Goal: Share content: Share content

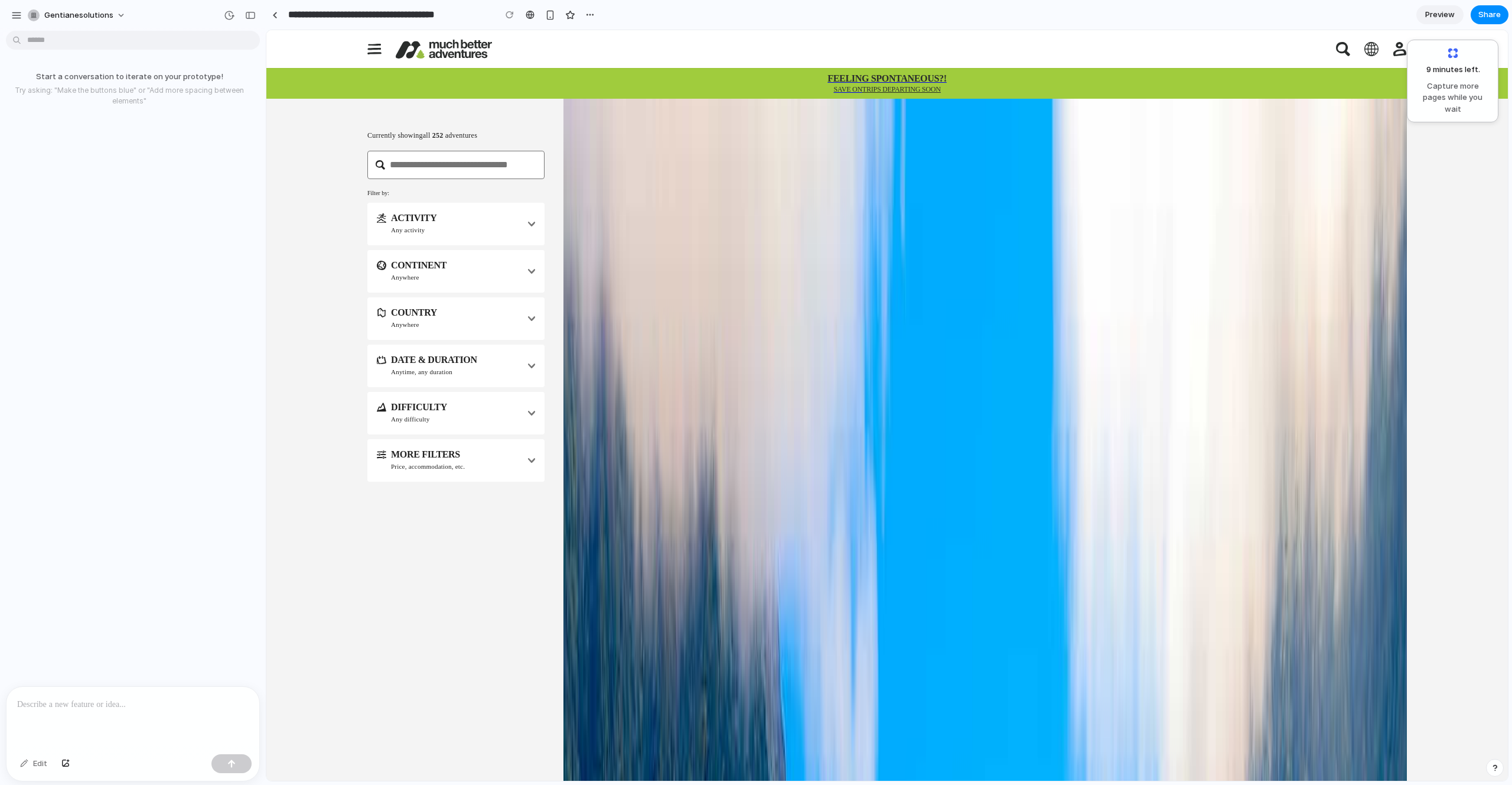
click at [749, 165] on icon at bounding box center [754, 160] width 11 height 11
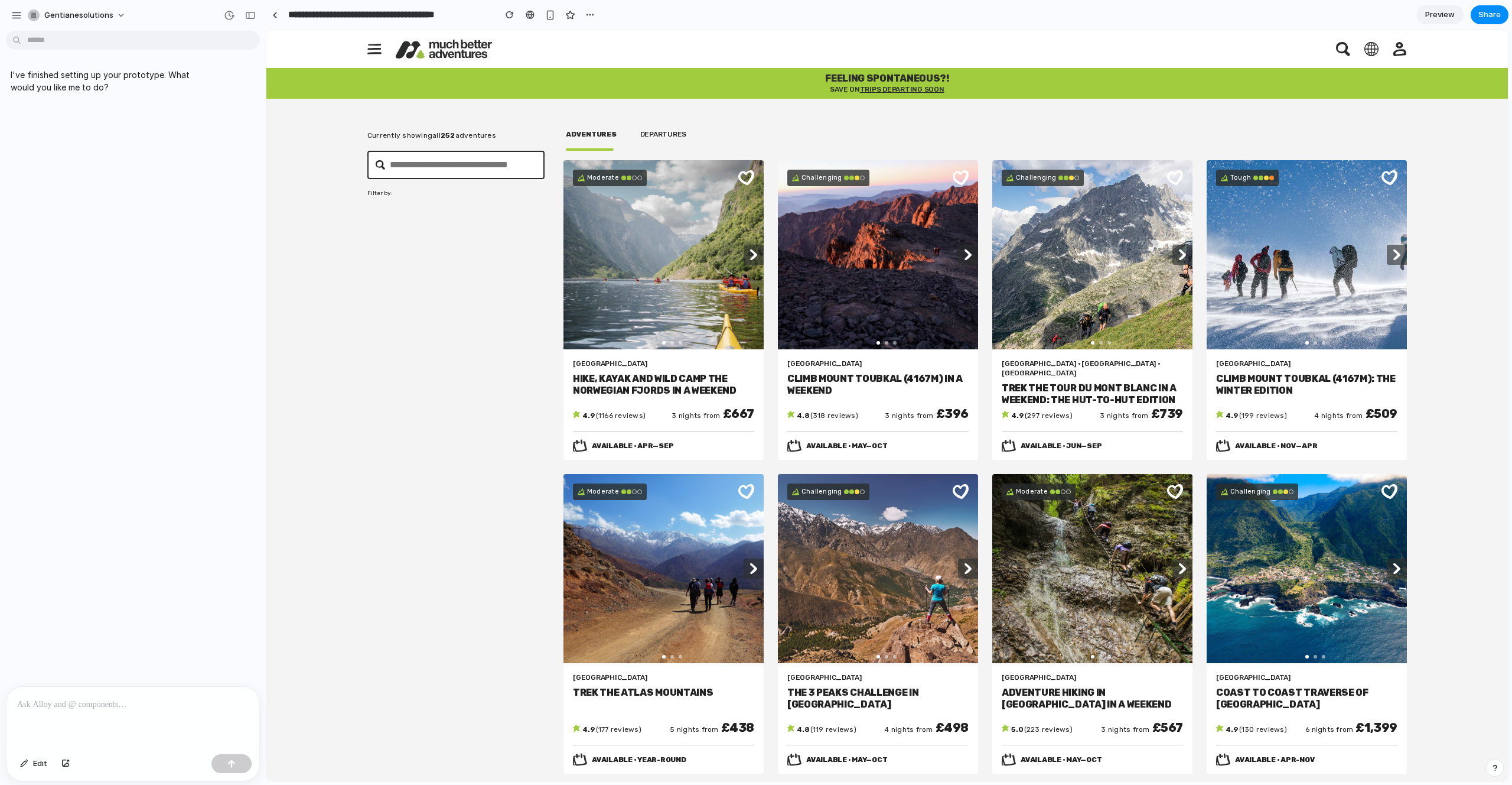
click at [413, 166] on input "text" at bounding box center [467, 165] width 155 height 28
click at [394, 204] on div at bounding box center [456, 217] width 177 height 28
click at [114, 703] on p at bounding box center [133, 704] width 232 height 14
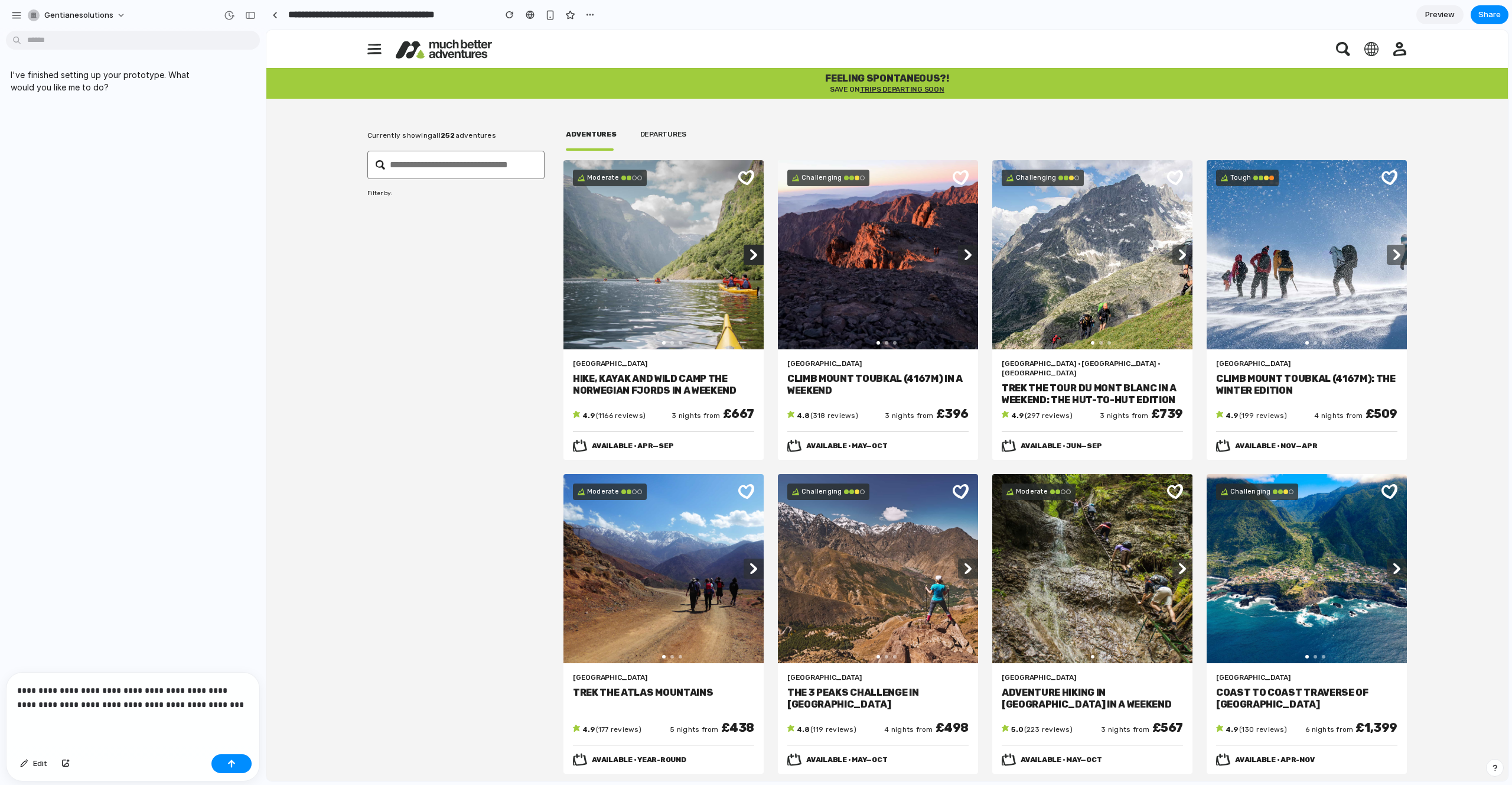
click at [758, 250] on div at bounding box center [754, 255] width 20 height 20
click at [755, 252] on icon at bounding box center [754, 255] width 11 height 11
click at [236, 761] on button "button" at bounding box center [231, 763] width 40 height 19
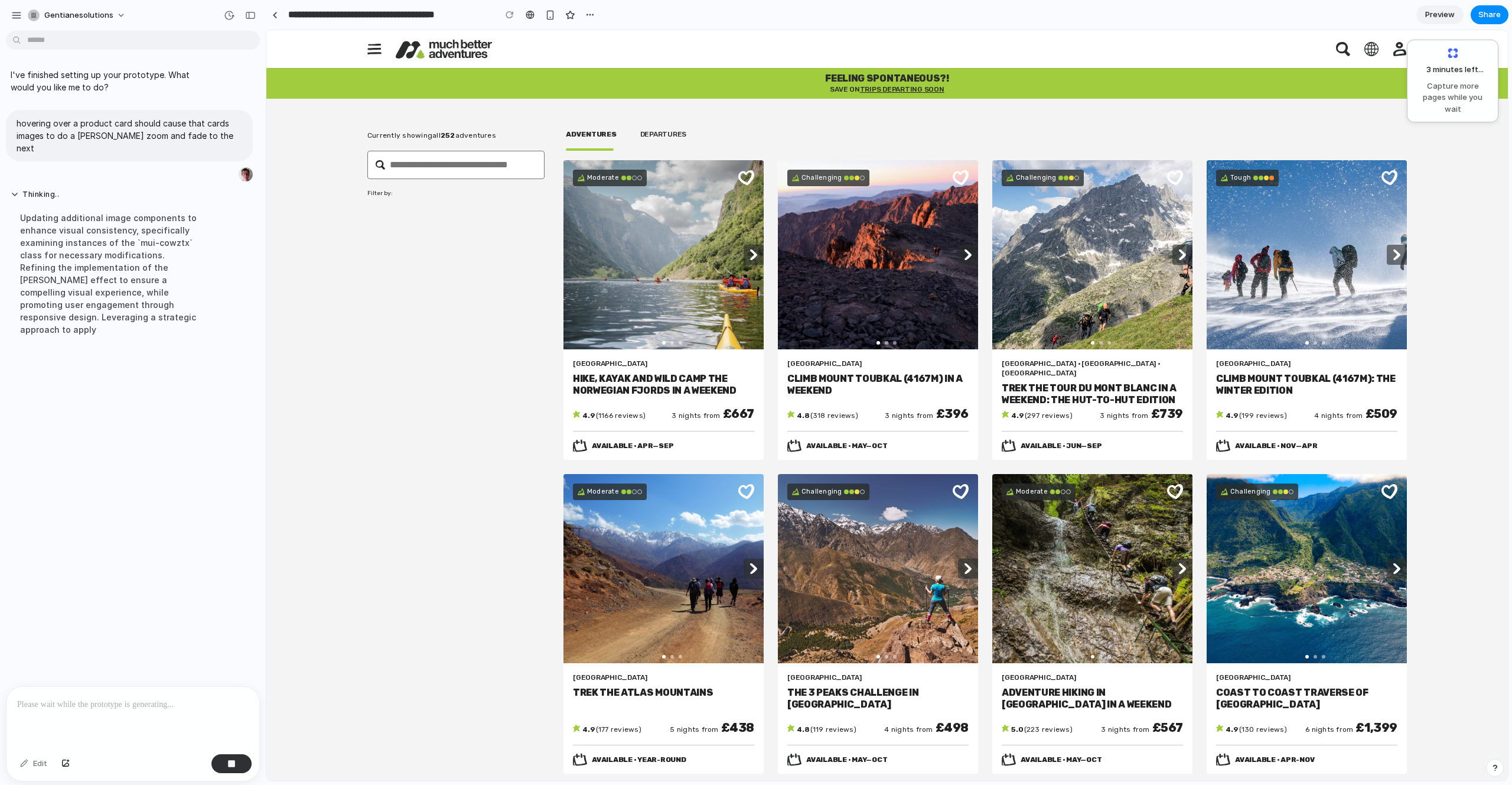
click at [678, 389] on h3 "Hike, Kayak and Wild Camp the Norwegian Fjords in a Weekend" at bounding box center [663, 389] width 181 height 33
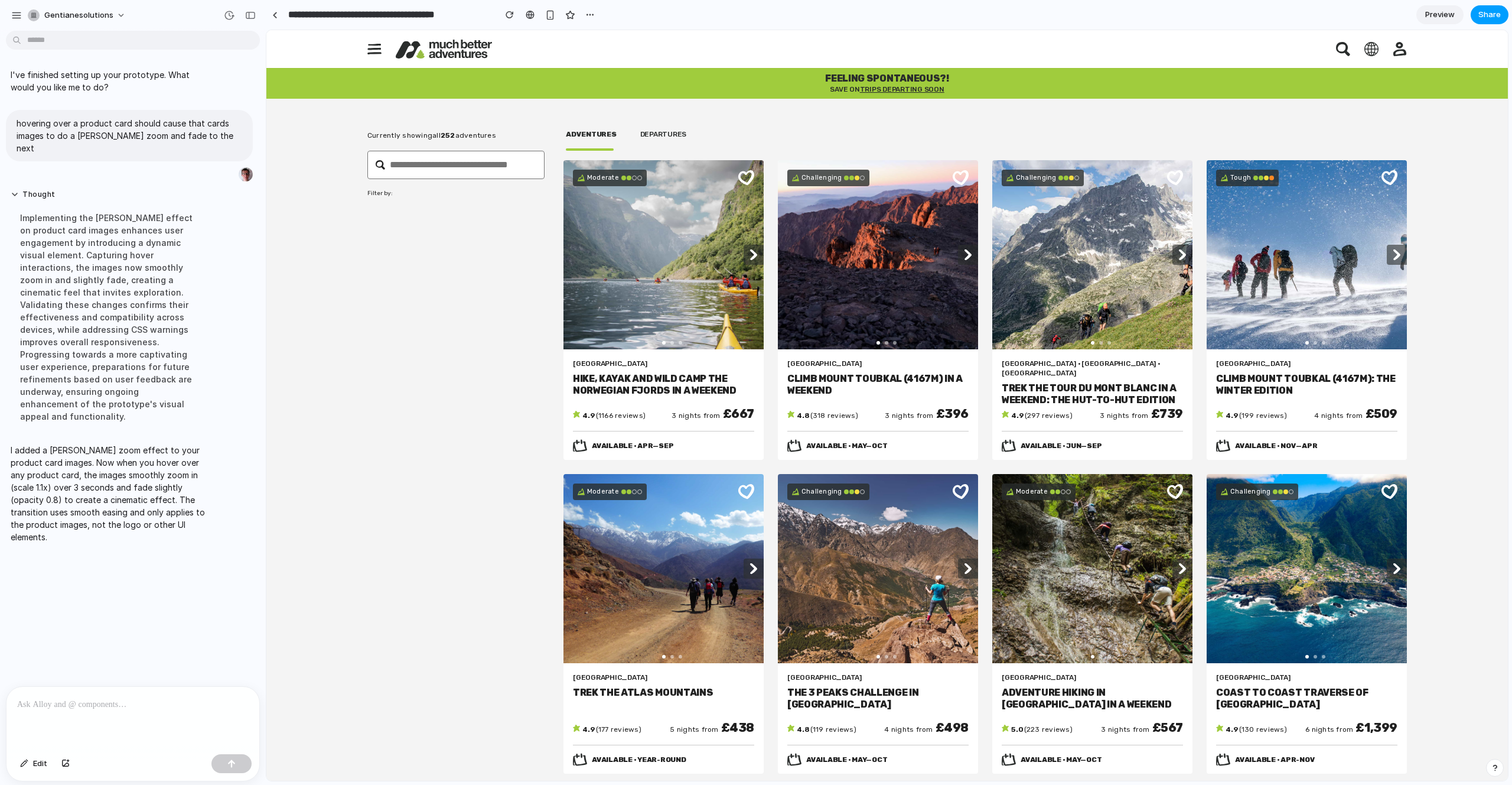
click at [1489, 16] on span "Share" at bounding box center [1490, 14] width 23 height 12
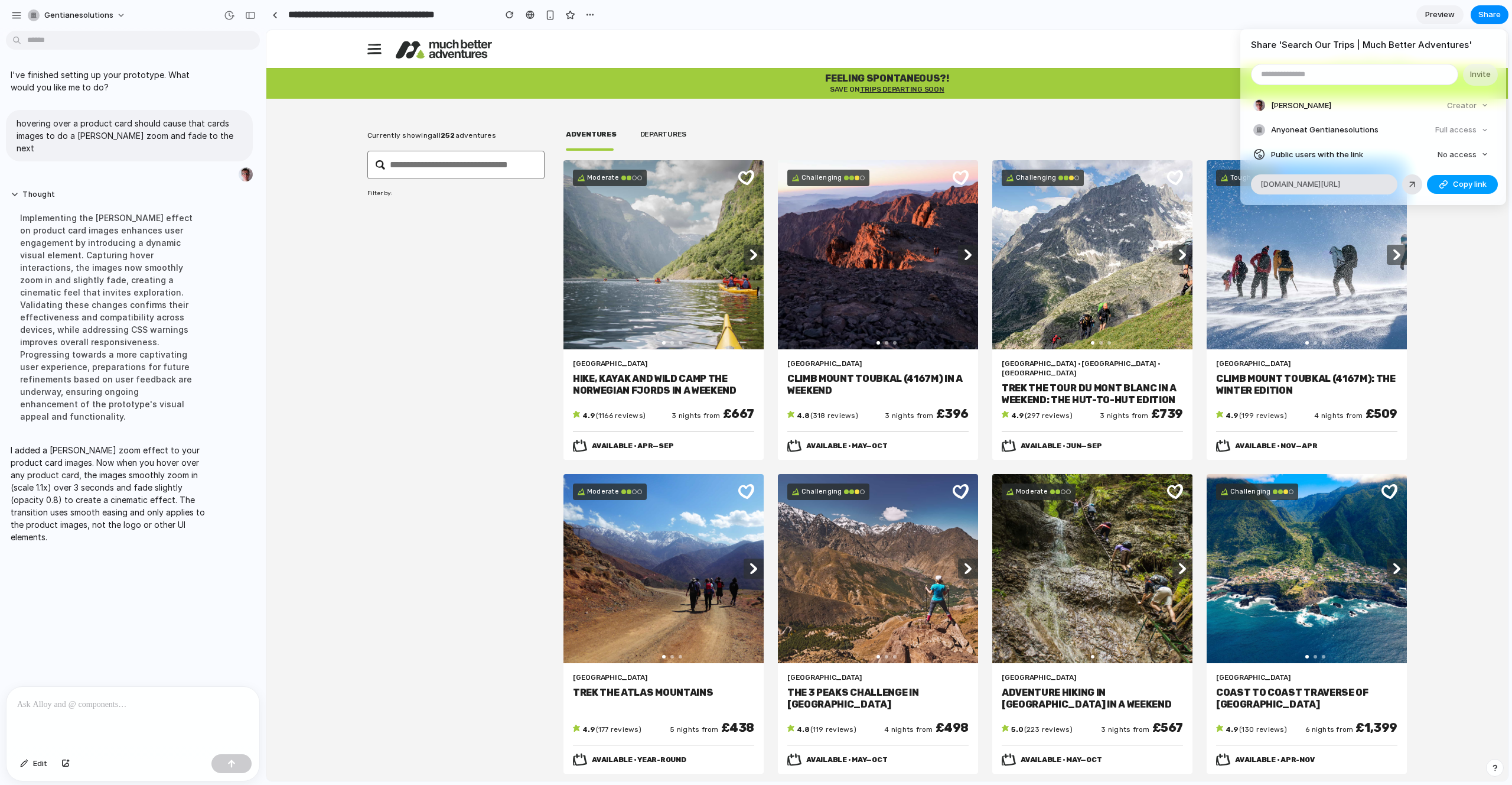
click at [1464, 184] on span "Copy link" at bounding box center [1469, 184] width 33 height 12
click at [1472, 154] on span "No access" at bounding box center [1457, 155] width 39 height 12
click at [1417, 154] on div "No access Full access" at bounding box center [756, 392] width 1512 height 785
click at [1457, 182] on span "Copy link" at bounding box center [1469, 184] width 33 height 12
click at [1472, 157] on span "No access" at bounding box center [1457, 155] width 39 height 12
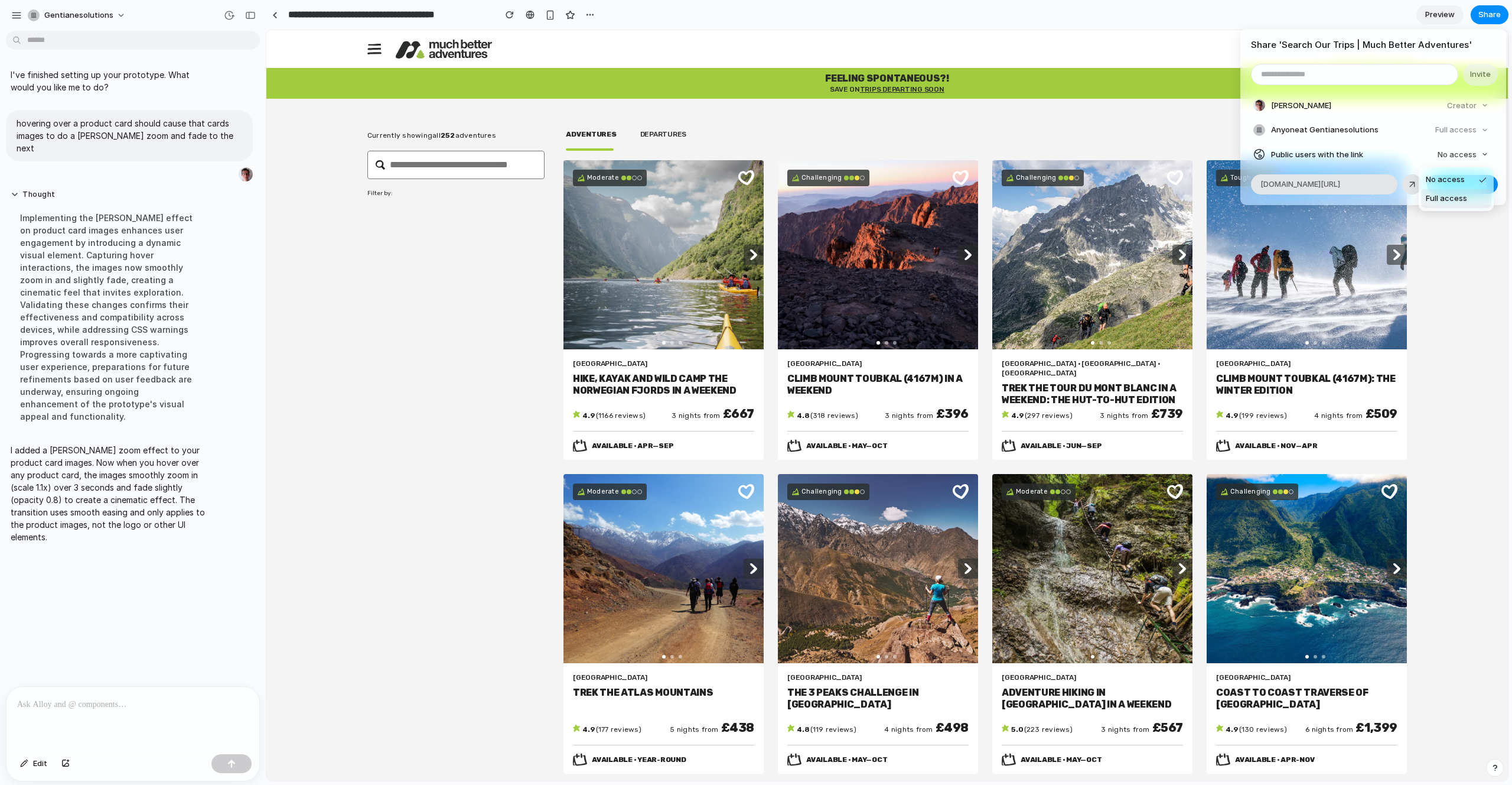
click at [1461, 196] on span "Full access" at bounding box center [1446, 199] width 41 height 12
click at [1467, 188] on span "Copy link" at bounding box center [1469, 184] width 33 height 12
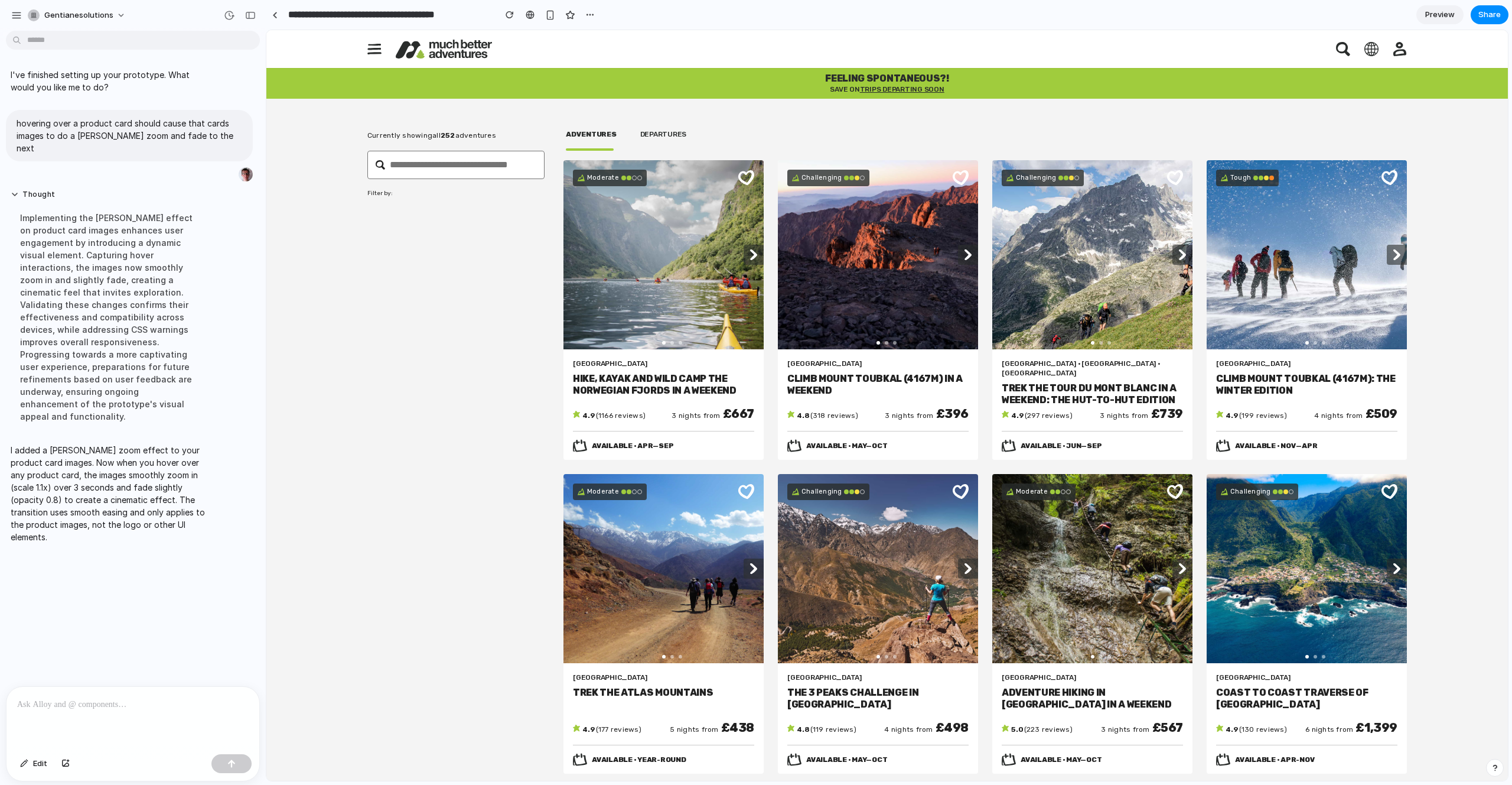
click at [552, 321] on div "Share ' Search Our Trips | Much Better Adventures ' Invite [PERSON_NAME] Creato…" at bounding box center [756, 392] width 1512 height 785
